Goal: Transaction & Acquisition: Purchase product/service

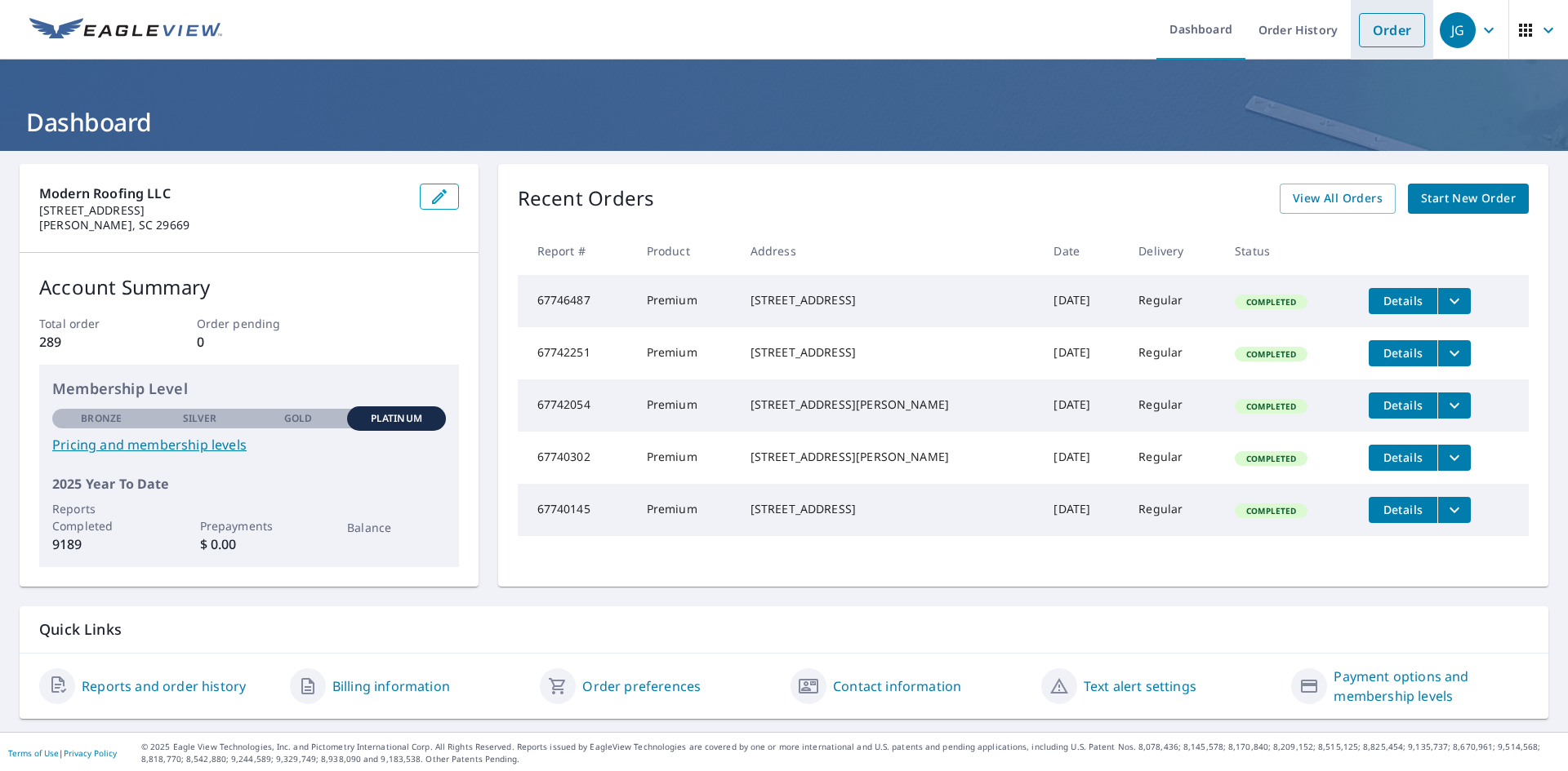
click at [1383, 31] on link "Order" at bounding box center [1392, 30] width 66 height 35
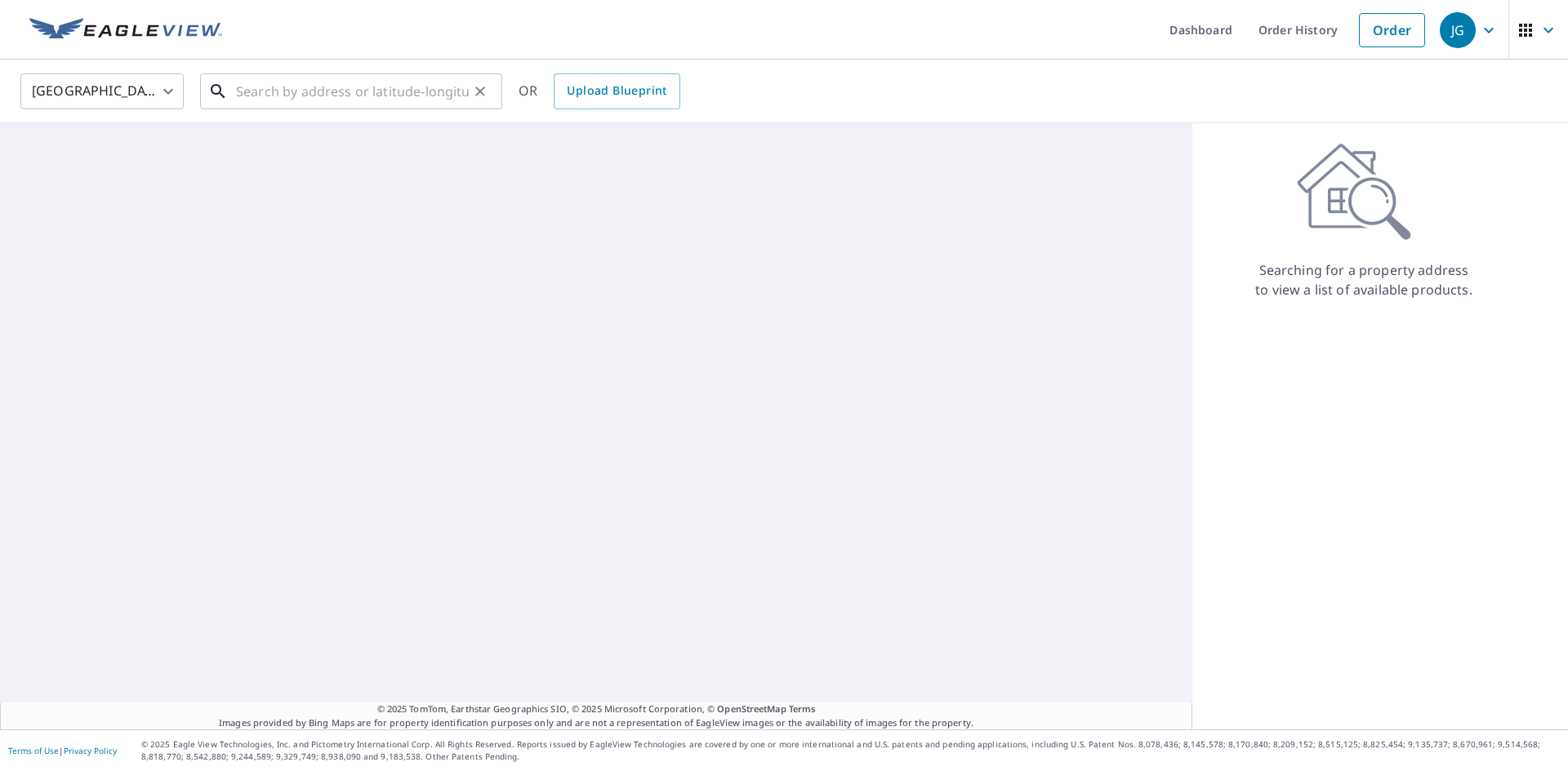
click at [324, 89] on input "text" at bounding box center [353, 91] width 233 height 46
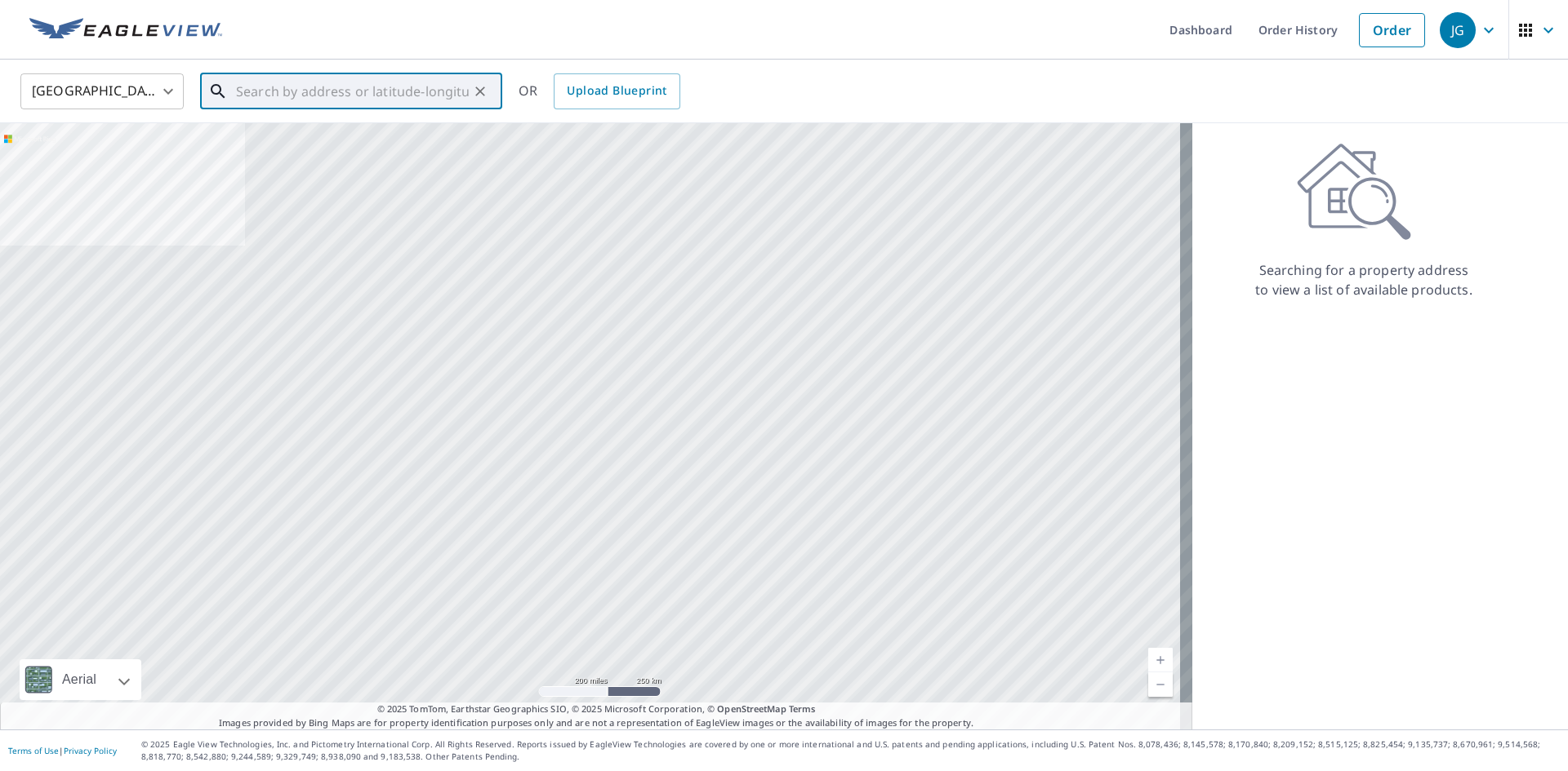
paste input "[STREET_ADDRESS]"
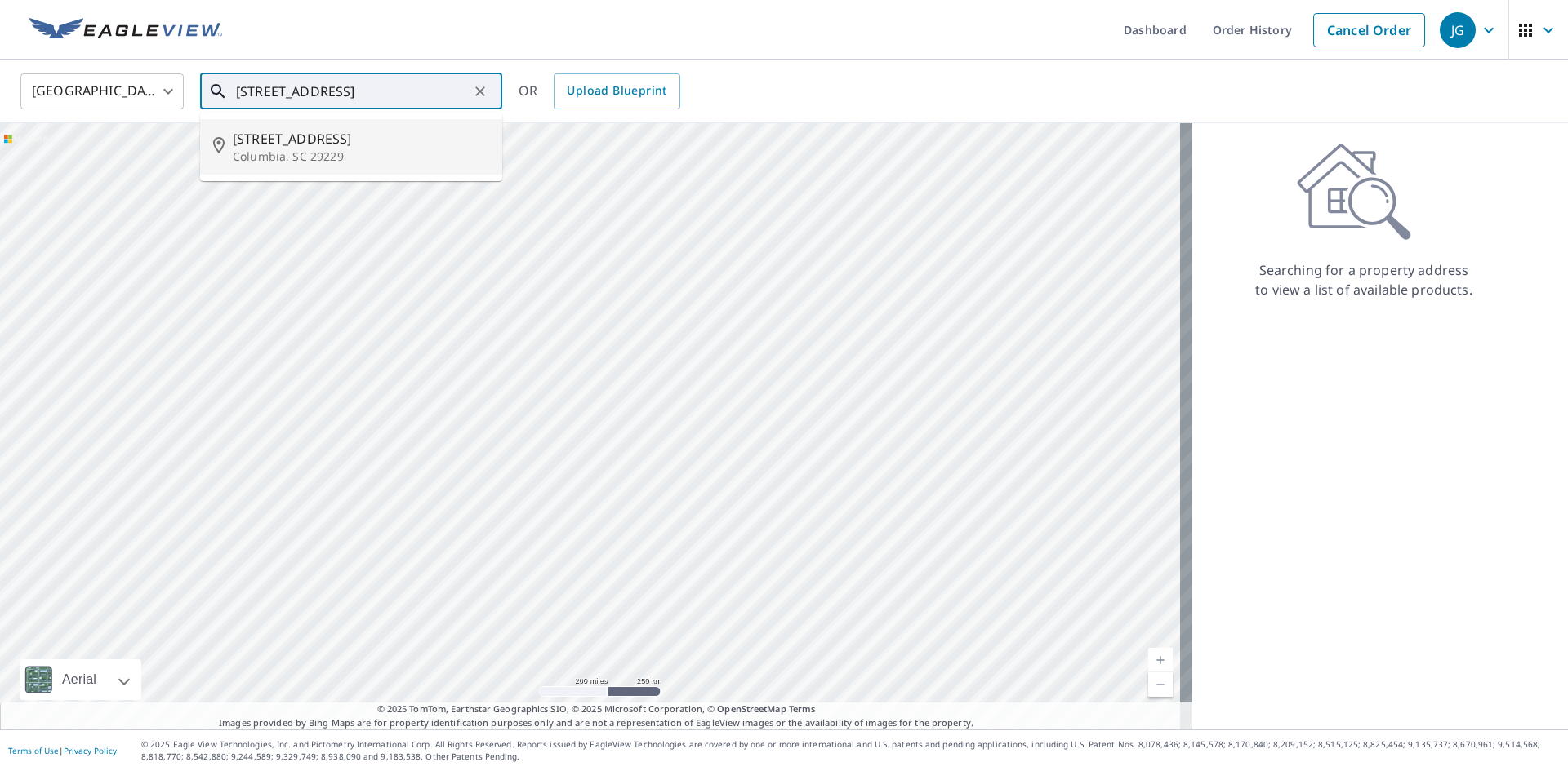
click at [328, 143] on span "[STREET_ADDRESS]" at bounding box center [361, 138] width 257 height 19
type input "[STREET_ADDRESS]"
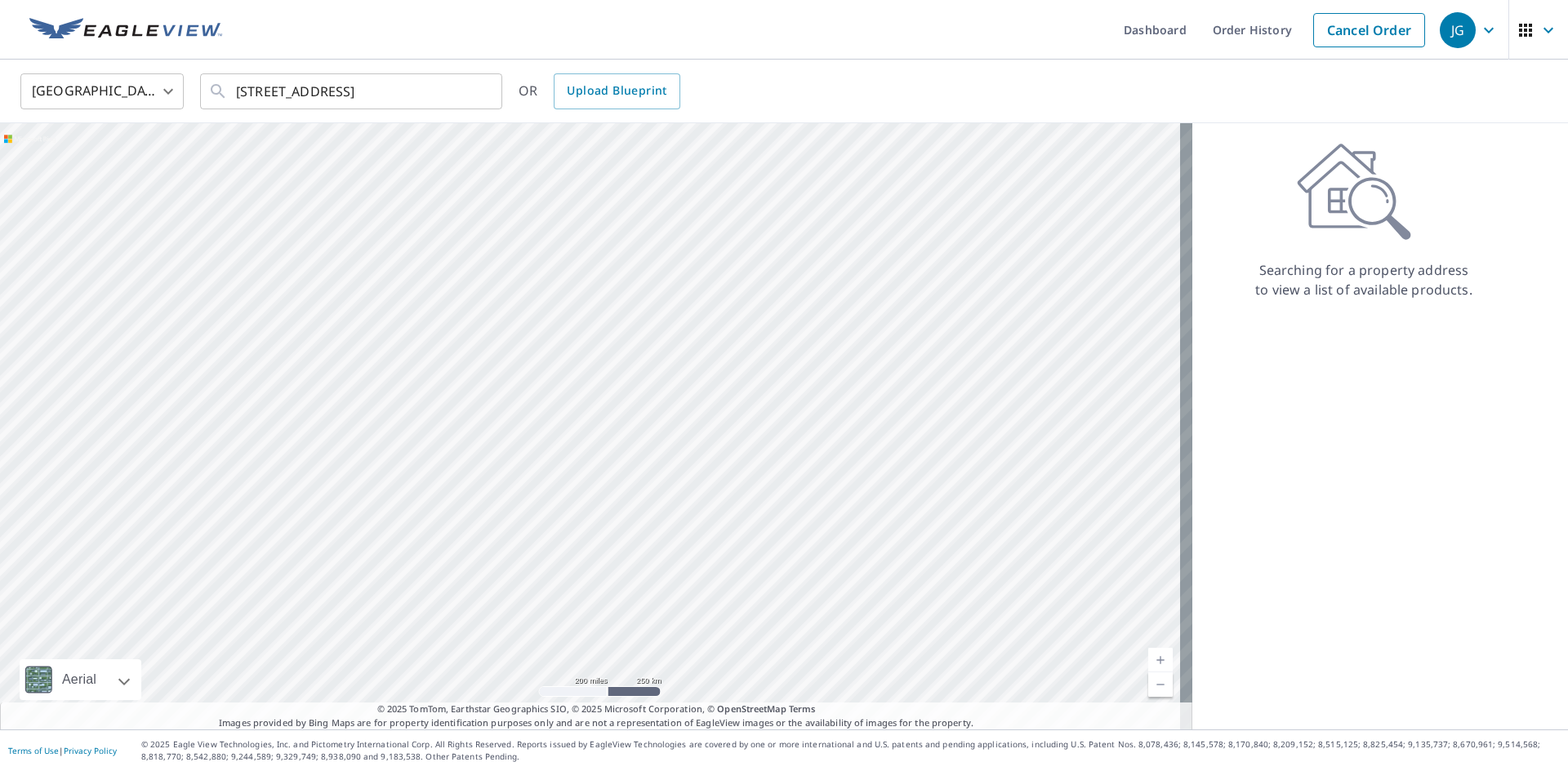
scroll to position [0, 0]
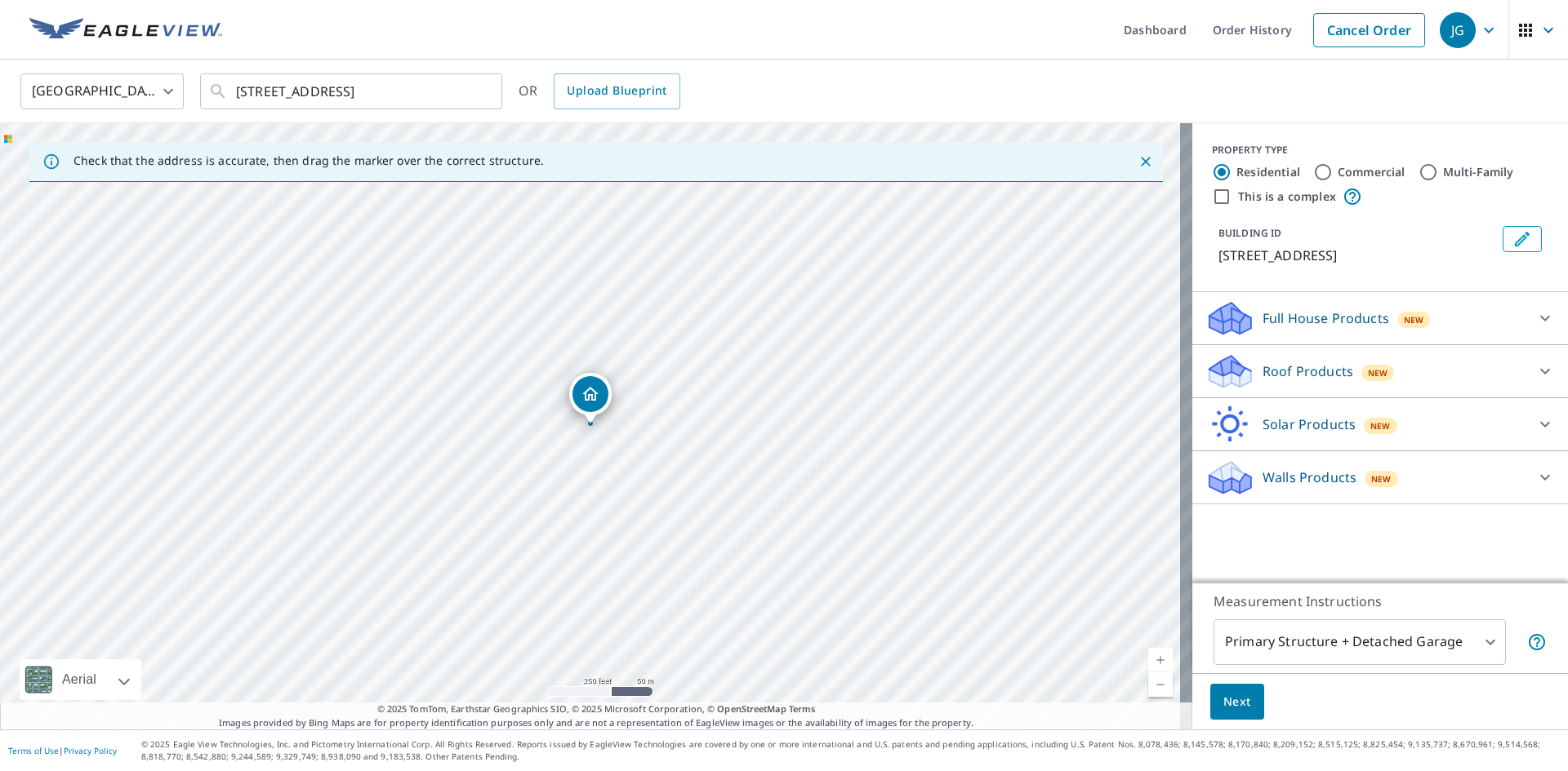
click at [1312, 375] on p "Roof Products" at bounding box center [1307, 371] width 90 height 19
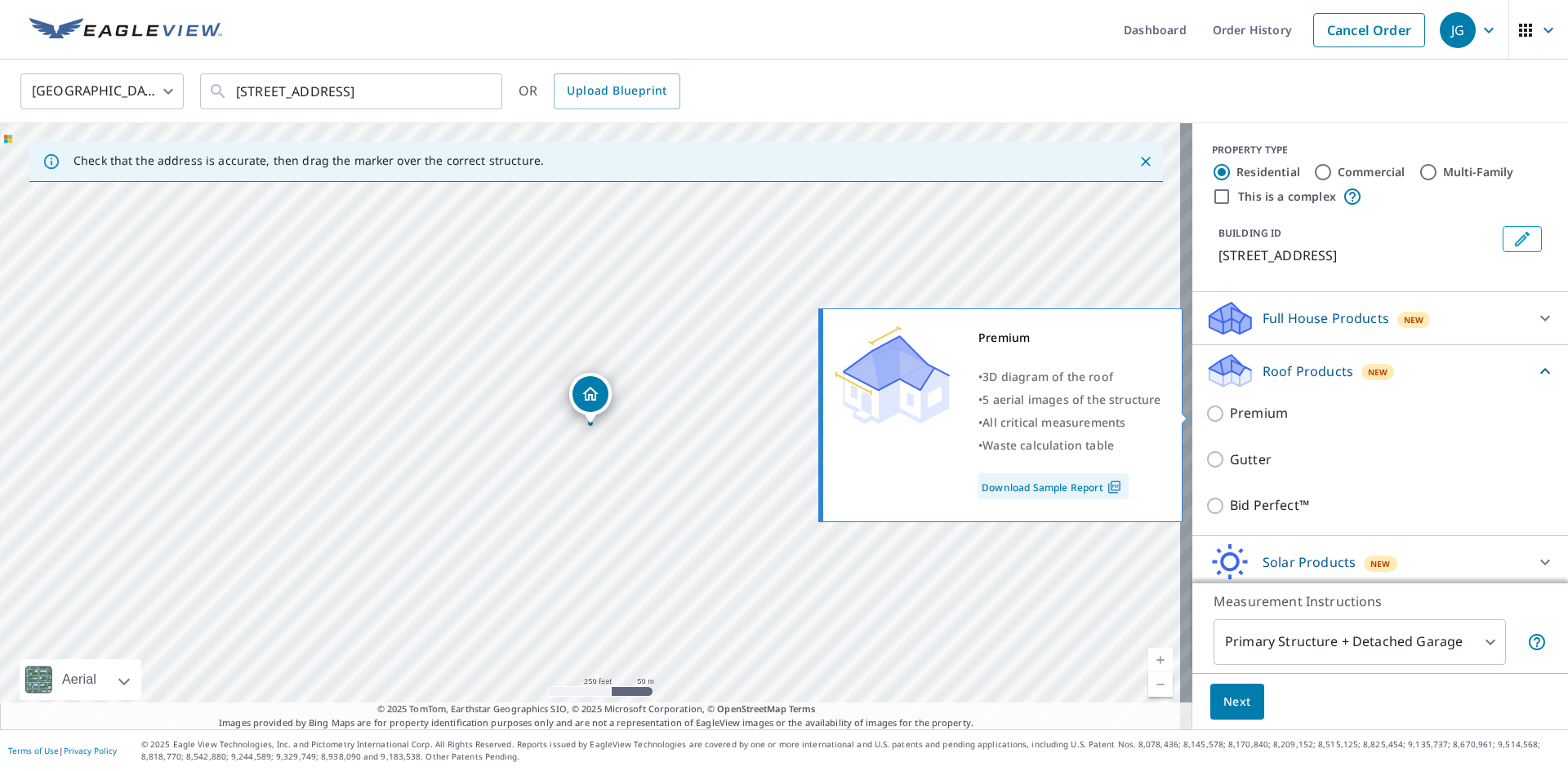
click at [1262, 408] on p "Premium" at bounding box center [1258, 413] width 58 height 20
click at [1230, 408] on input "Premium" at bounding box center [1217, 413] width 24 height 19
checkbox input "true"
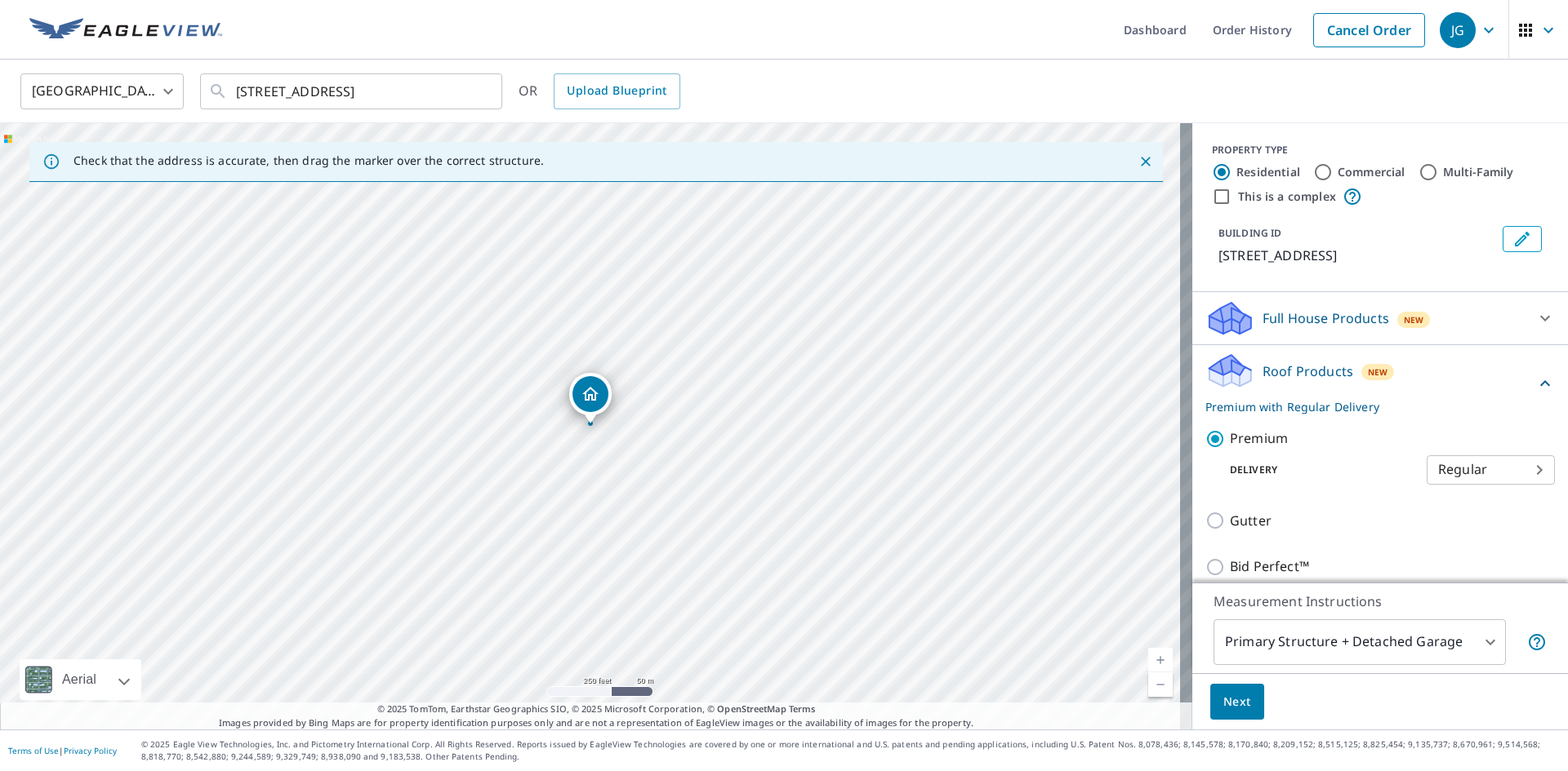
click at [1225, 696] on span "Next" at bounding box center [1236, 703] width 28 height 20
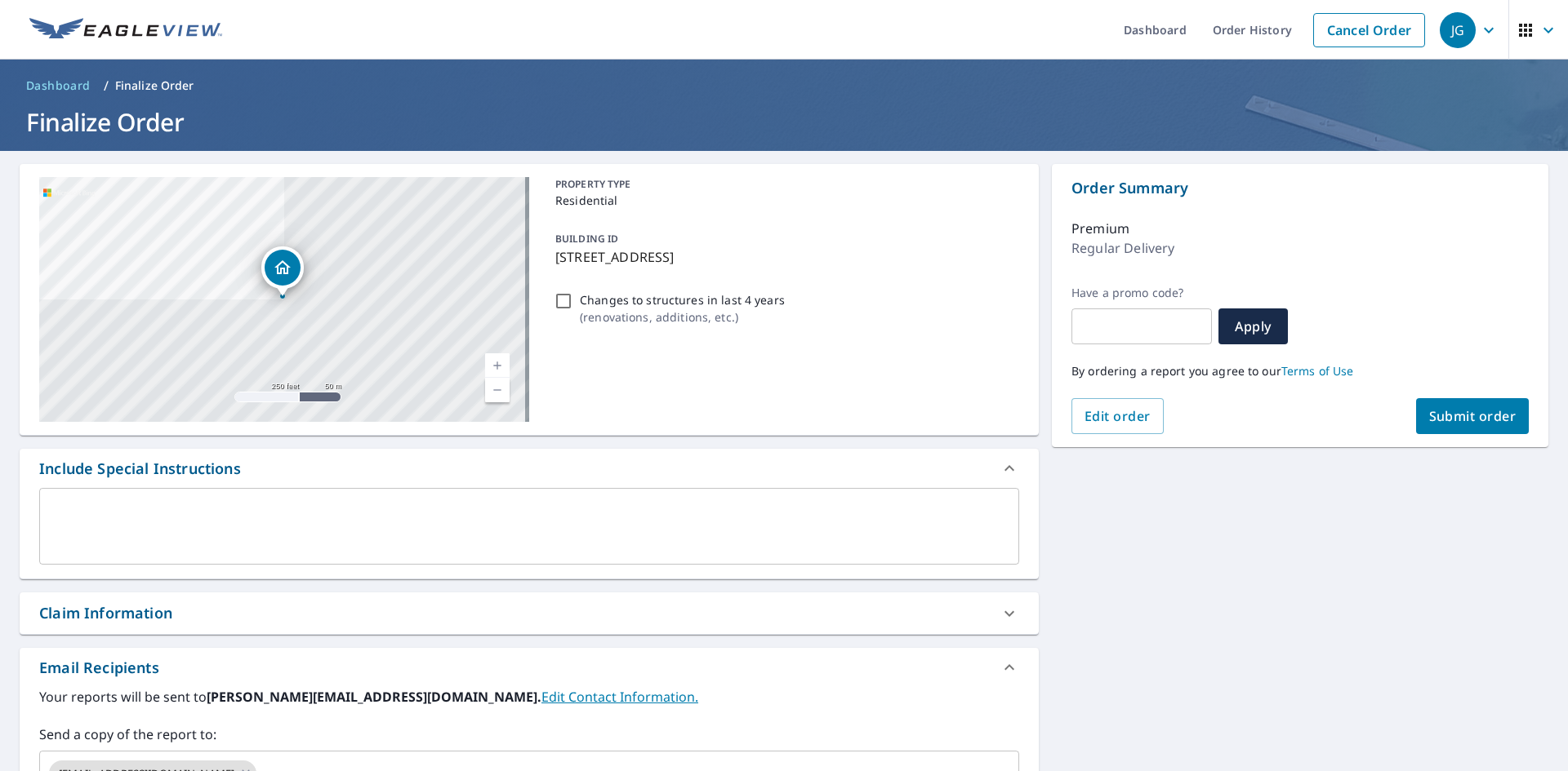
click at [1436, 423] on span "Submit order" at bounding box center [1473, 416] width 88 height 18
